Goal: Find specific page/section: Find specific page/section

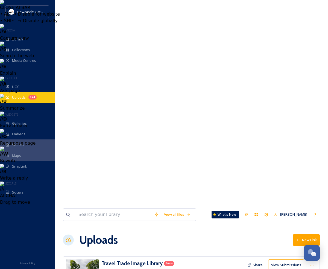
click at [20, 96] on span "Uploads" at bounding box center [19, 97] width 14 height 5
click at [39, 97] on div "Uploads 174" at bounding box center [27, 97] width 55 height 11
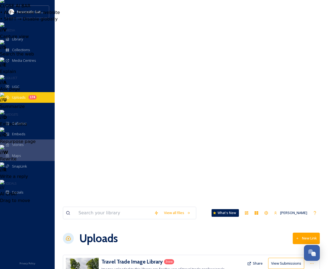
click at [39, 97] on div "Uploads 174" at bounding box center [27, 97] width 55 height 11
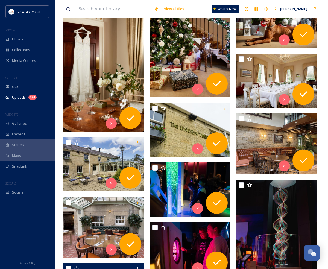
scroll to position [1699, 0]
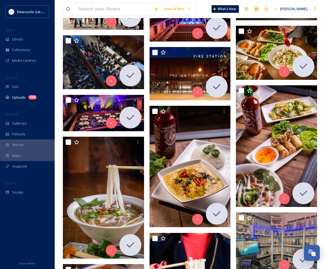
scroll to position [2185, 0]
